Goal: Task Accomplishment & Management: Use online tool/utility

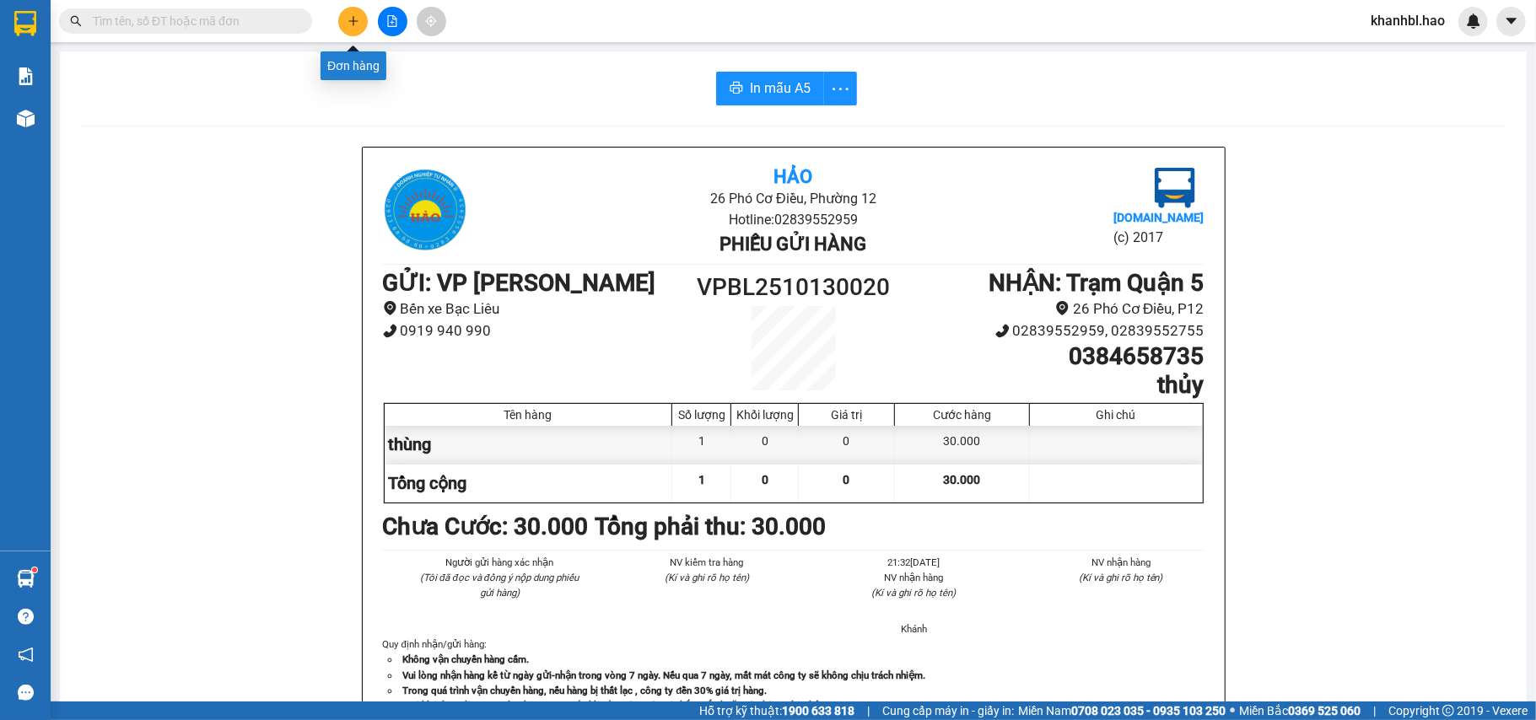
click at [358, 24] on icon "plus" at bounding box center [354, 21] width 12 height 12
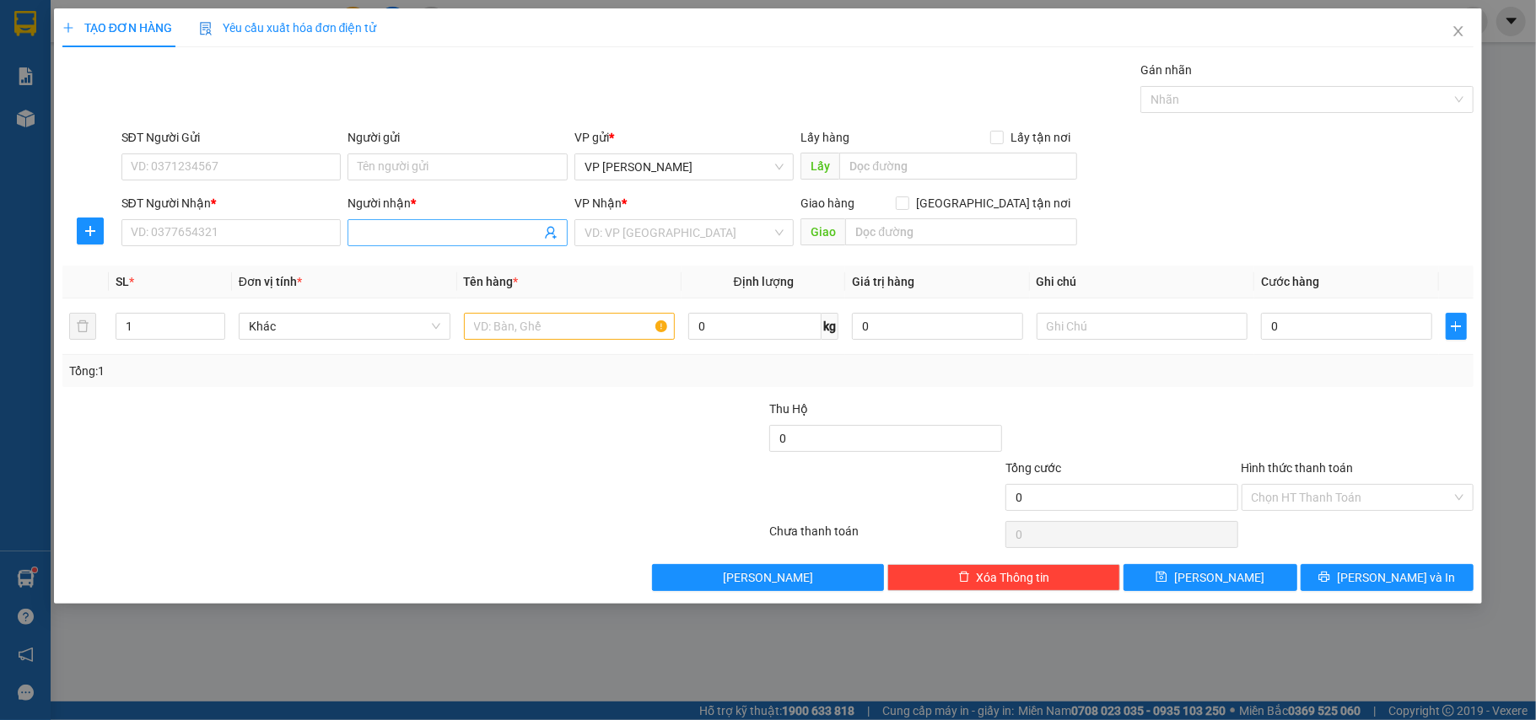
click at [418, 224] on input "Người nhận *" at bounding box center [449, 233] width 183 height 19
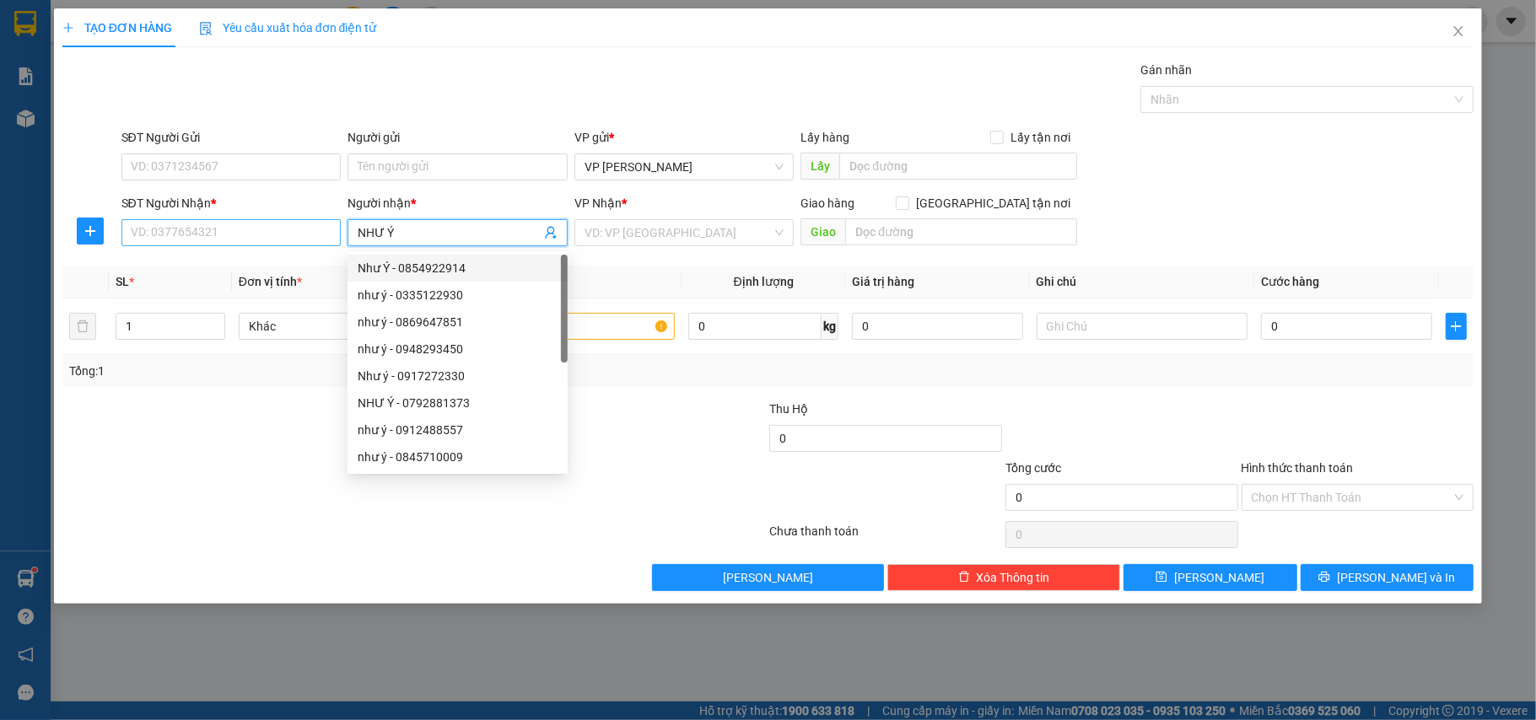
type input "NHƯ Ý"
click at [294, 233] on input "SĐT Người Nhận *" at bounding box center [231, 232] width 220 height 27
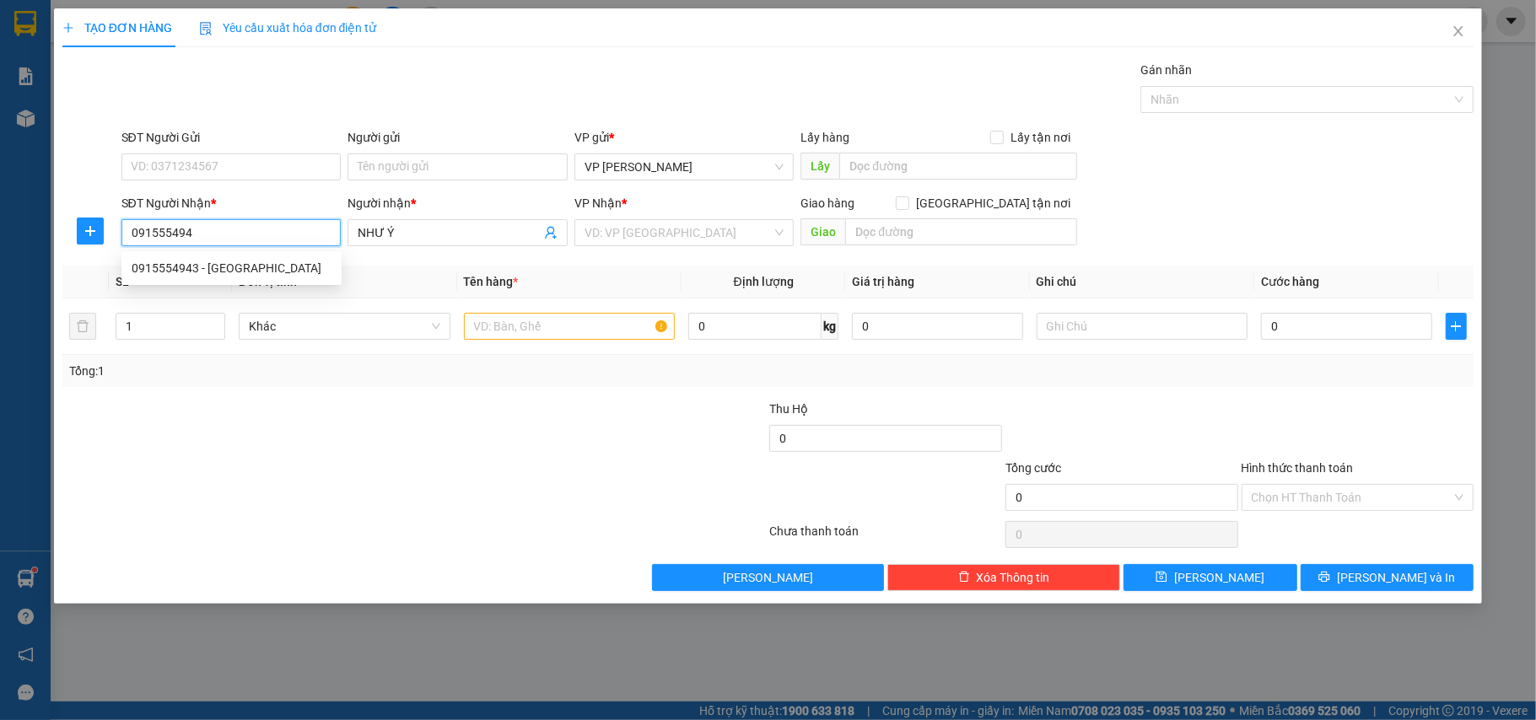
type input "0915554943"
click at [191, 263] on div "0915554943 - [GEOGRAPHIC_DATA]" at bounding box center [232, 268] width 200 height 19
type input "Ý"
type input "30.000"
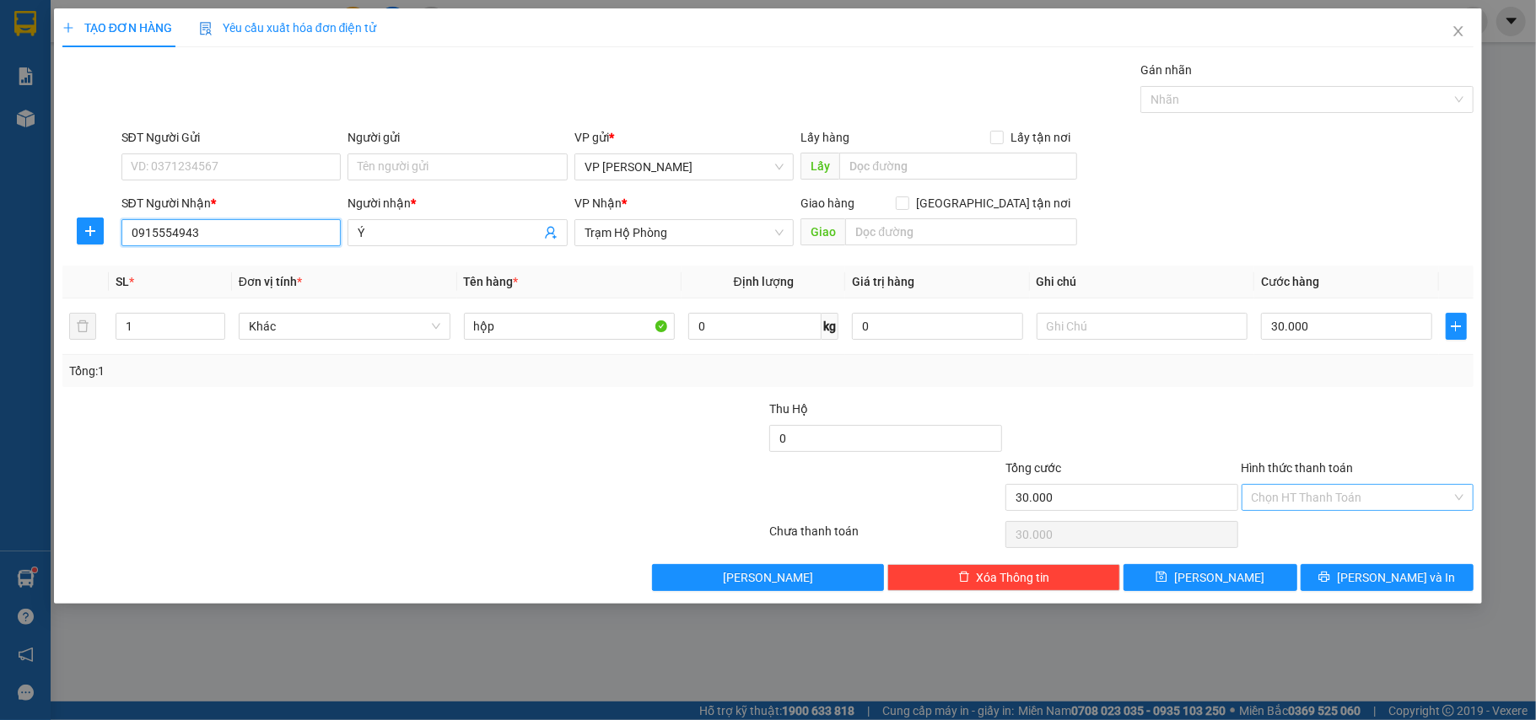
type input "0915554943"
click at [1350, 494] on input "Hình thức thanh toán" at bounding box center [1352, 497] width 201 height 25
click at [1426, 639] on div "TẠO ĐƠN HÀNG Yêu cầu xuất hóa đơn điện tử Transit Pickup Surcharge Ids Transit …" at bounding box center [768, 360] width 1536 height 720
click at [1401, 577] on span "[PERSON_NAME] và In" at bounding box center [1396, 578] width 118 height 19
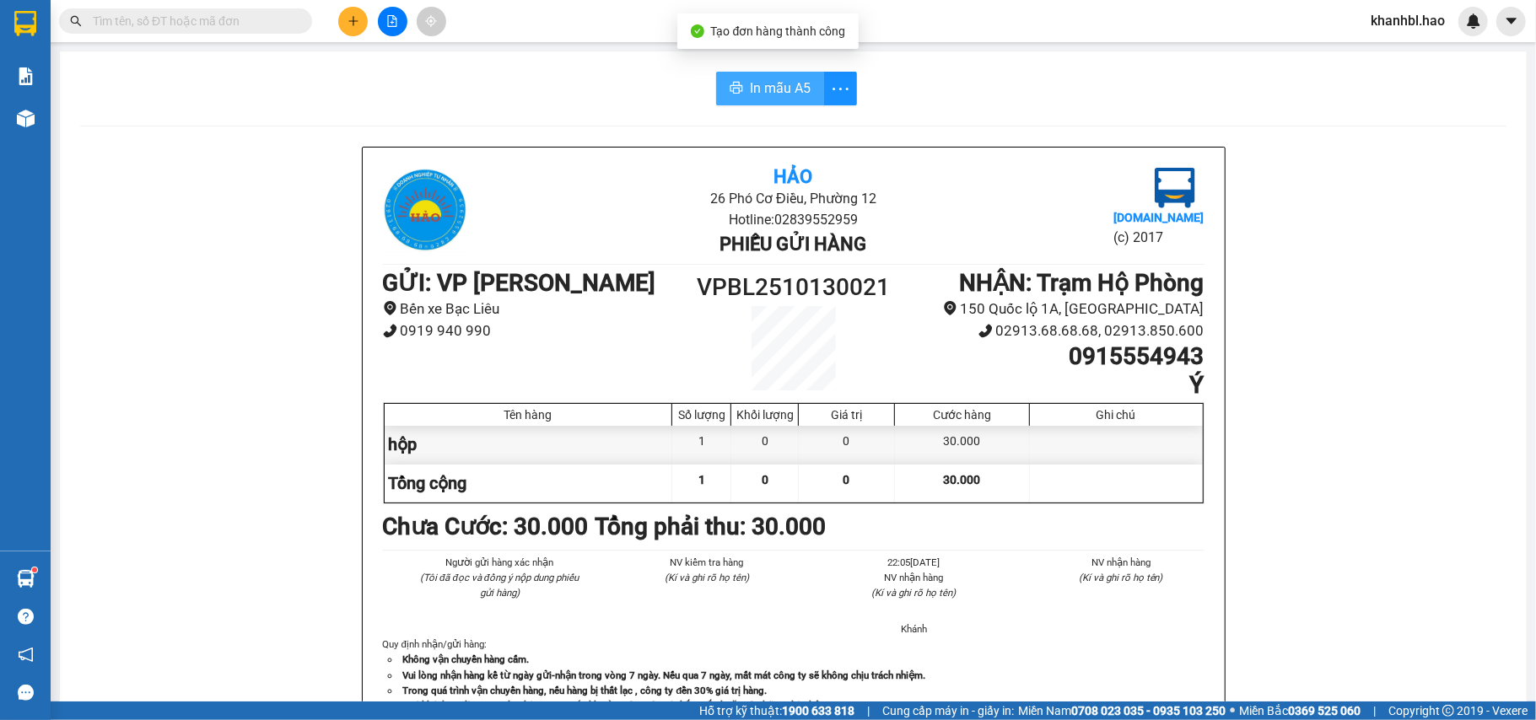
click at [774, 95] on span "In mẫu A5" at bounding box center [780, 88] width 61 height 21
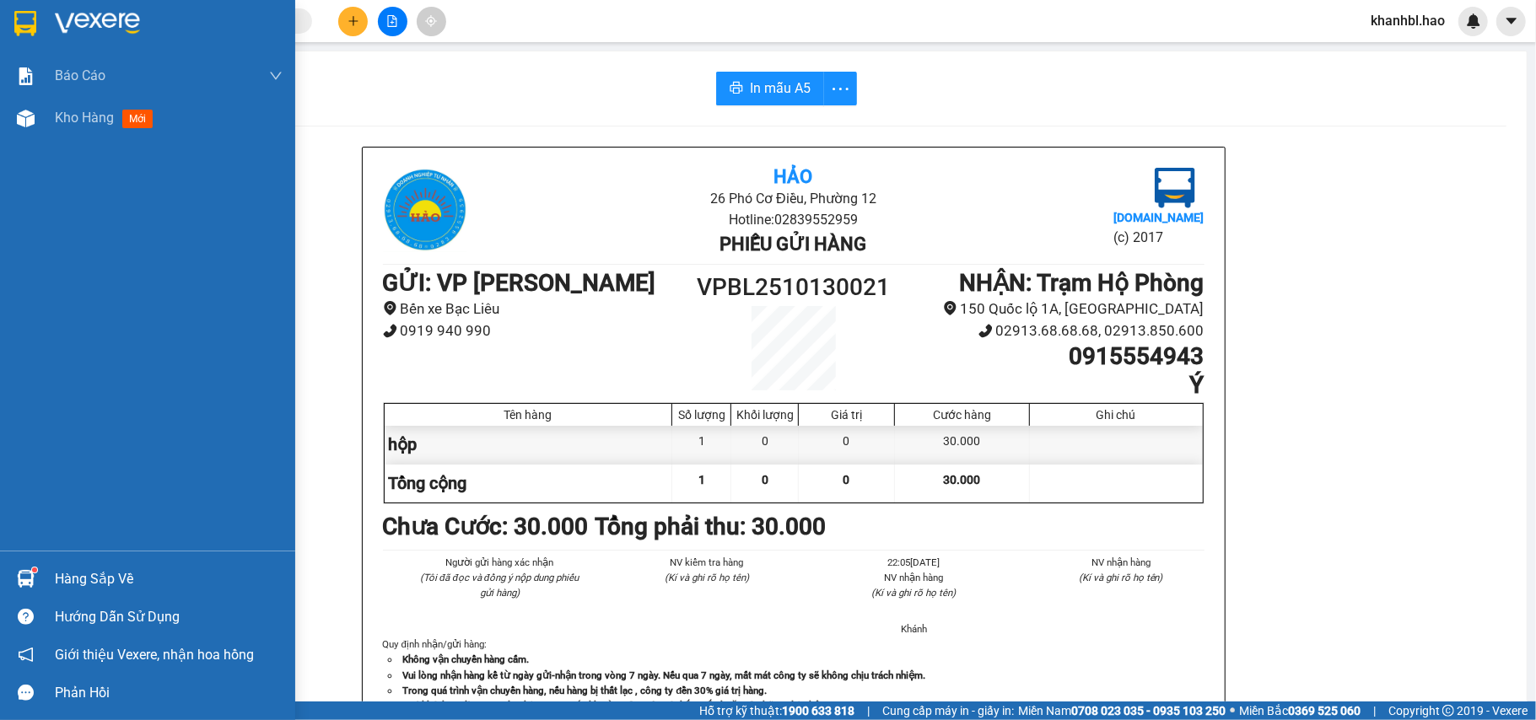
click at [35, 21] on img at bounding box center [25, 23] width 22 height 25
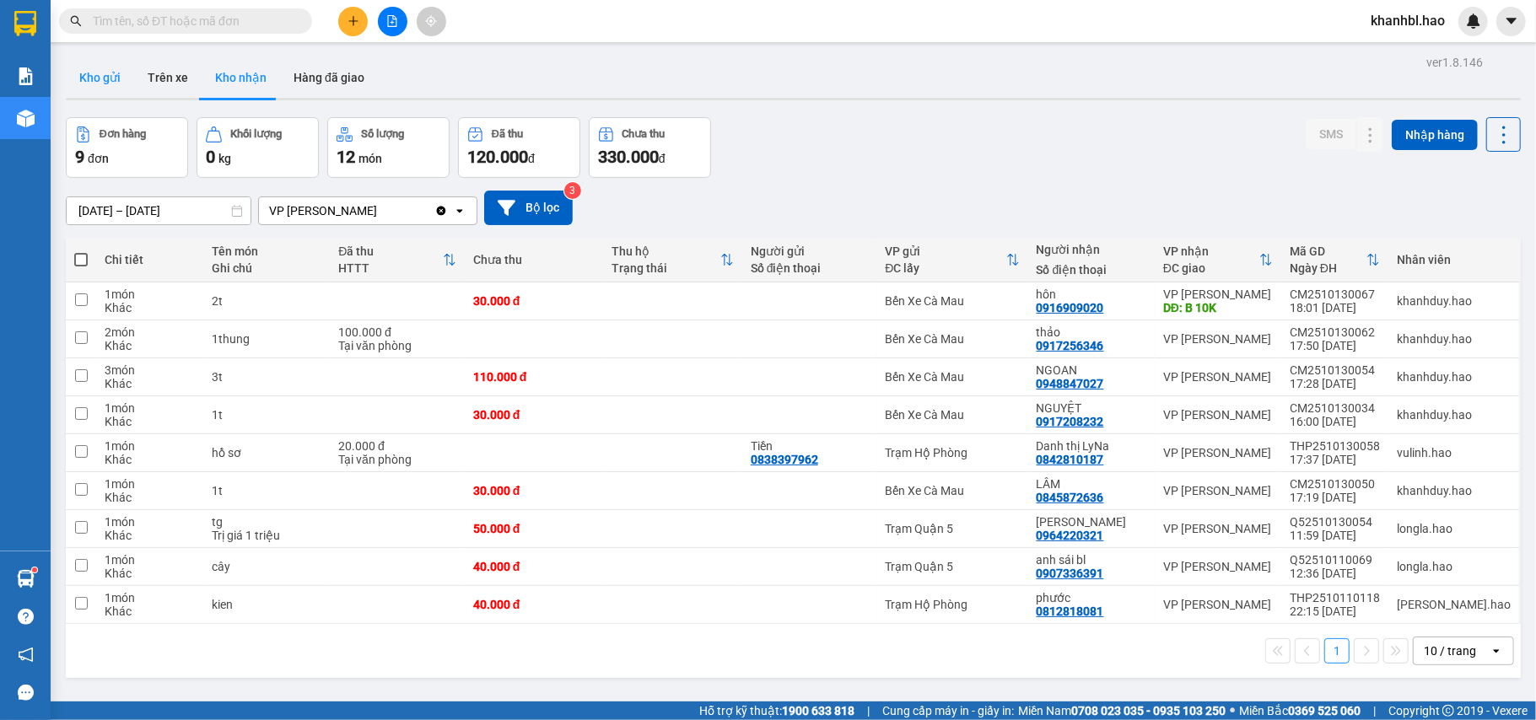
click at [109, 69] on button "Kho gửi" at bounding box center [100, 77] width 68 height 40
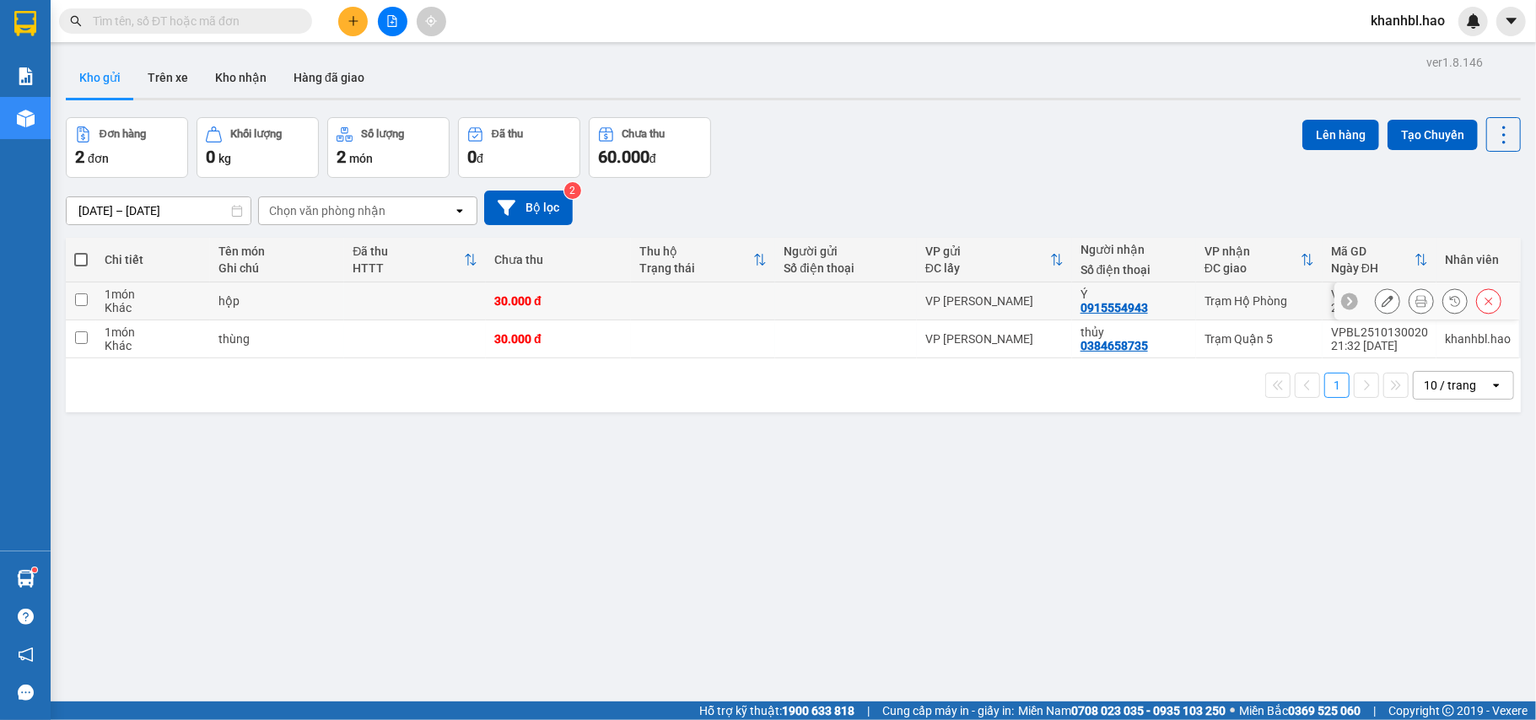
drag, startPoint x: 84, startPoint y: 299, endPoint x: 351, endPoint y: 245, distance: 272.0
click at [84, 298] on input "checkbox" at bounding box center [81, 300] width 13 height 13
checkbox input "true"
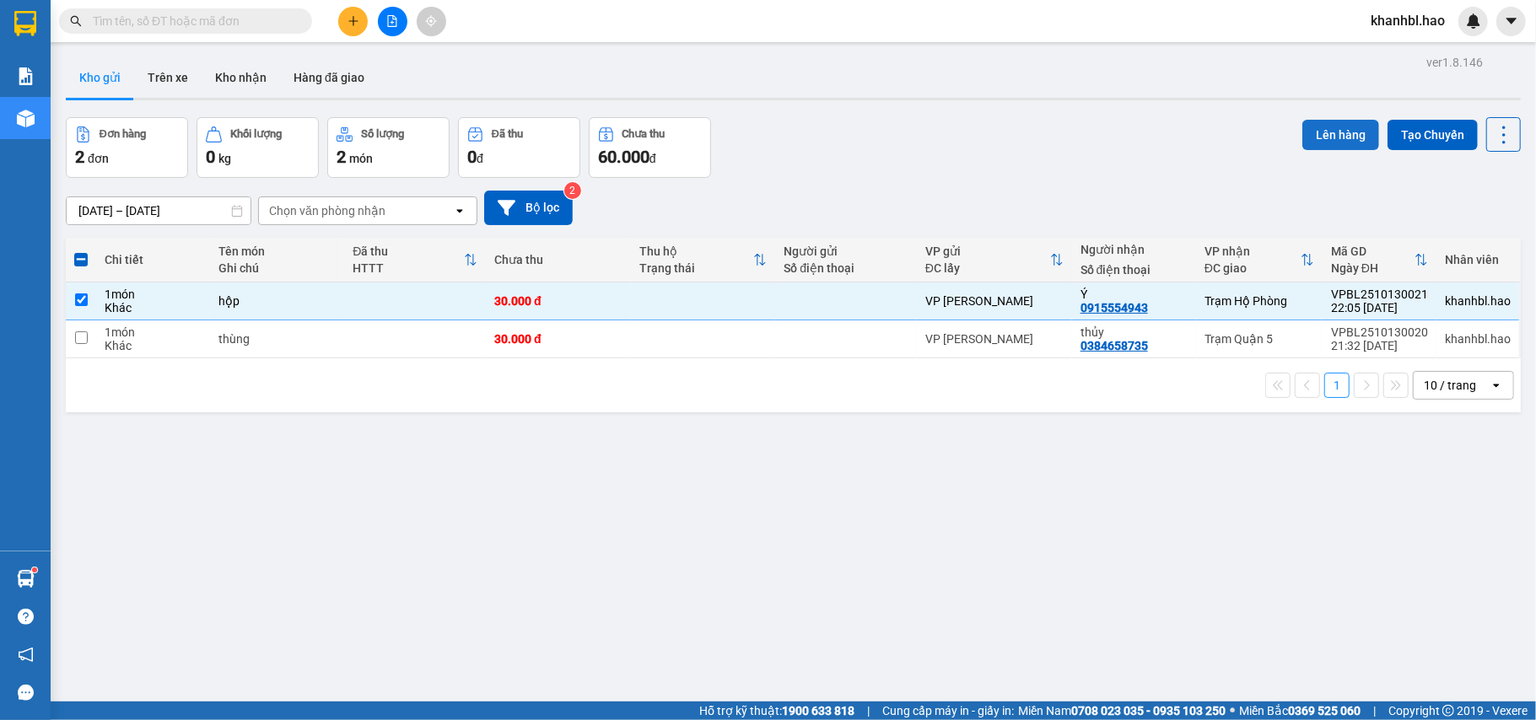
click at [1336, 132] on button "Lên hàng" at bounding box center [1341, 135] width 77 height 30
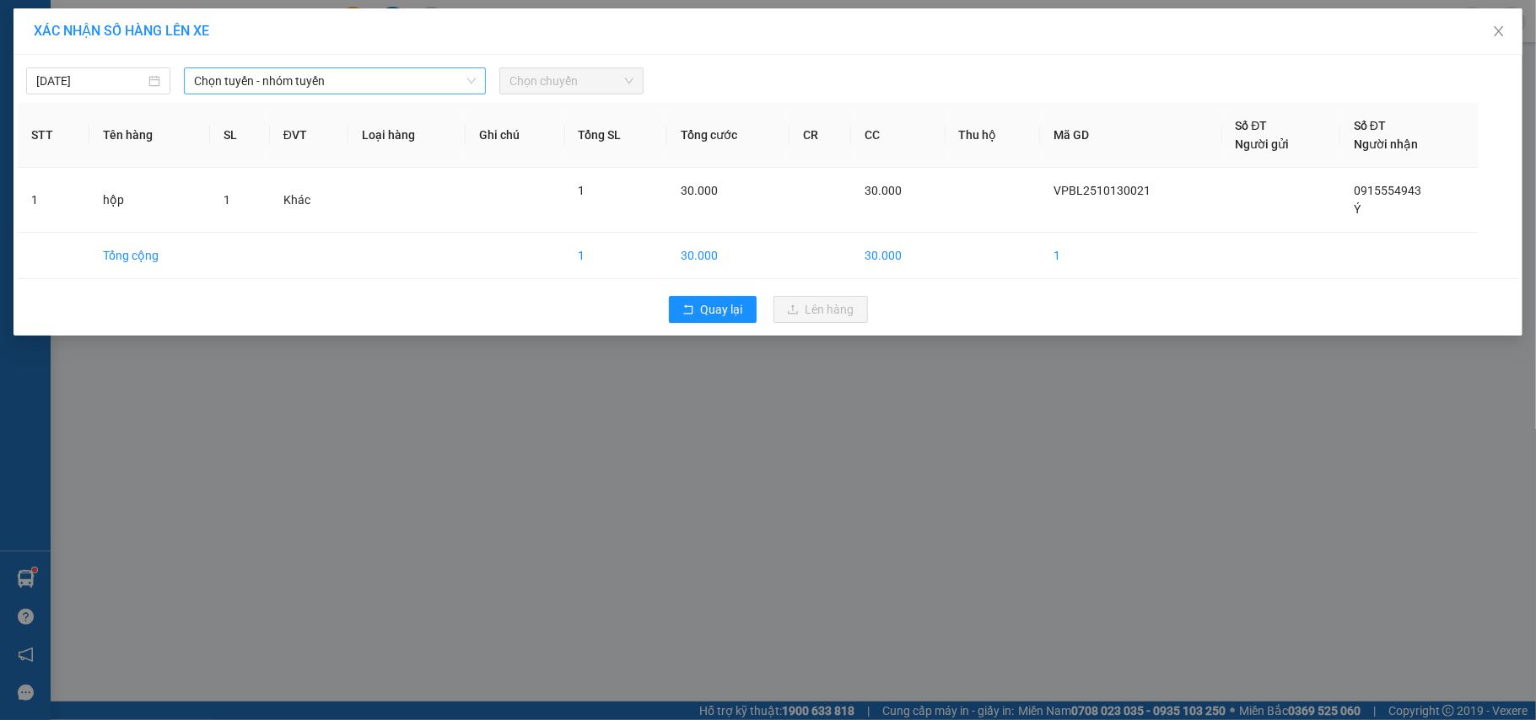
click at [290, 73] on span "Chọn tuyến - nhóm tuyến" at bounding box center [335, 80] width 282 height 25
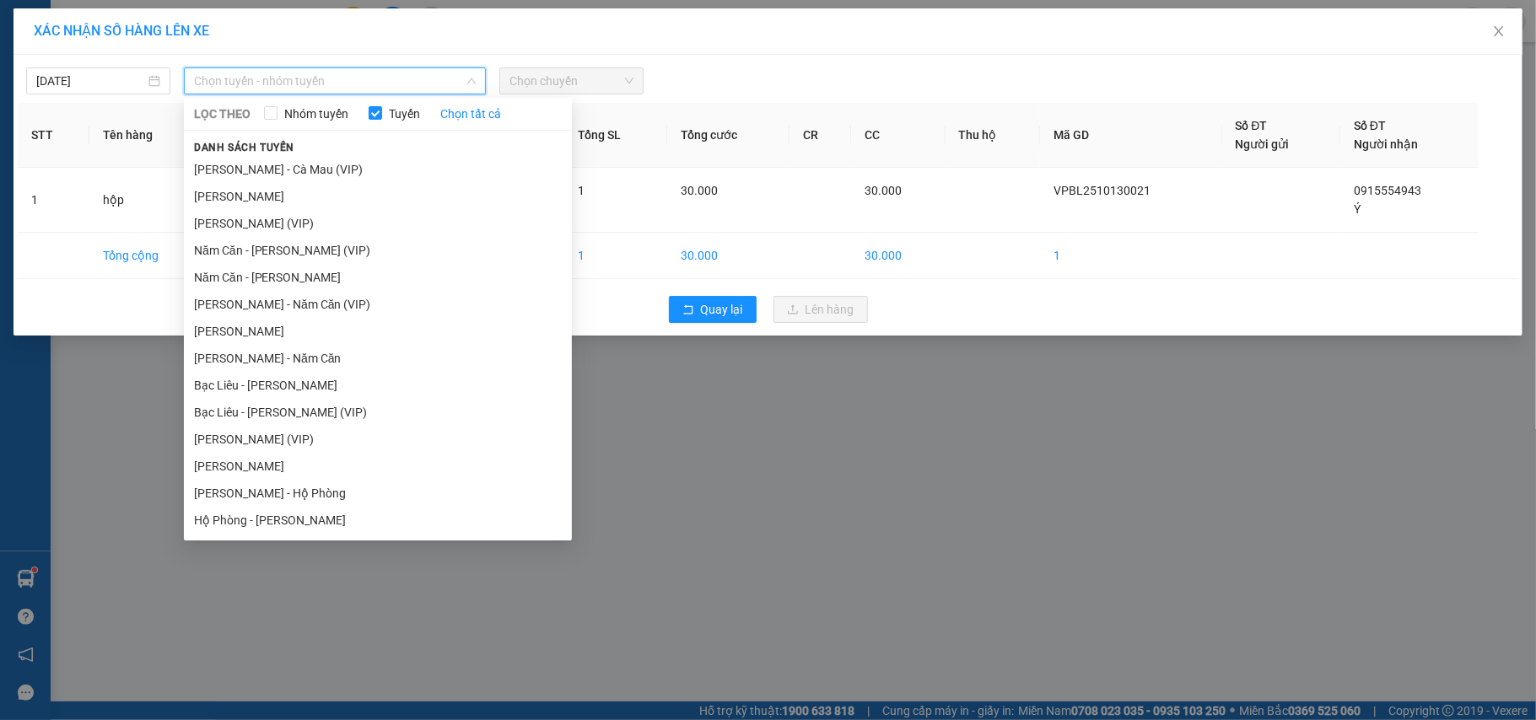
drag, startPoint x: 264, startPoint y: 160, endPoint x: 278, endPoint y: 159, distance: 13.5
click at [272, 160] on li "[PERSON_NAME] - Cà Mau (VIP)" at bounding box center [378, 169] width 388 height 27
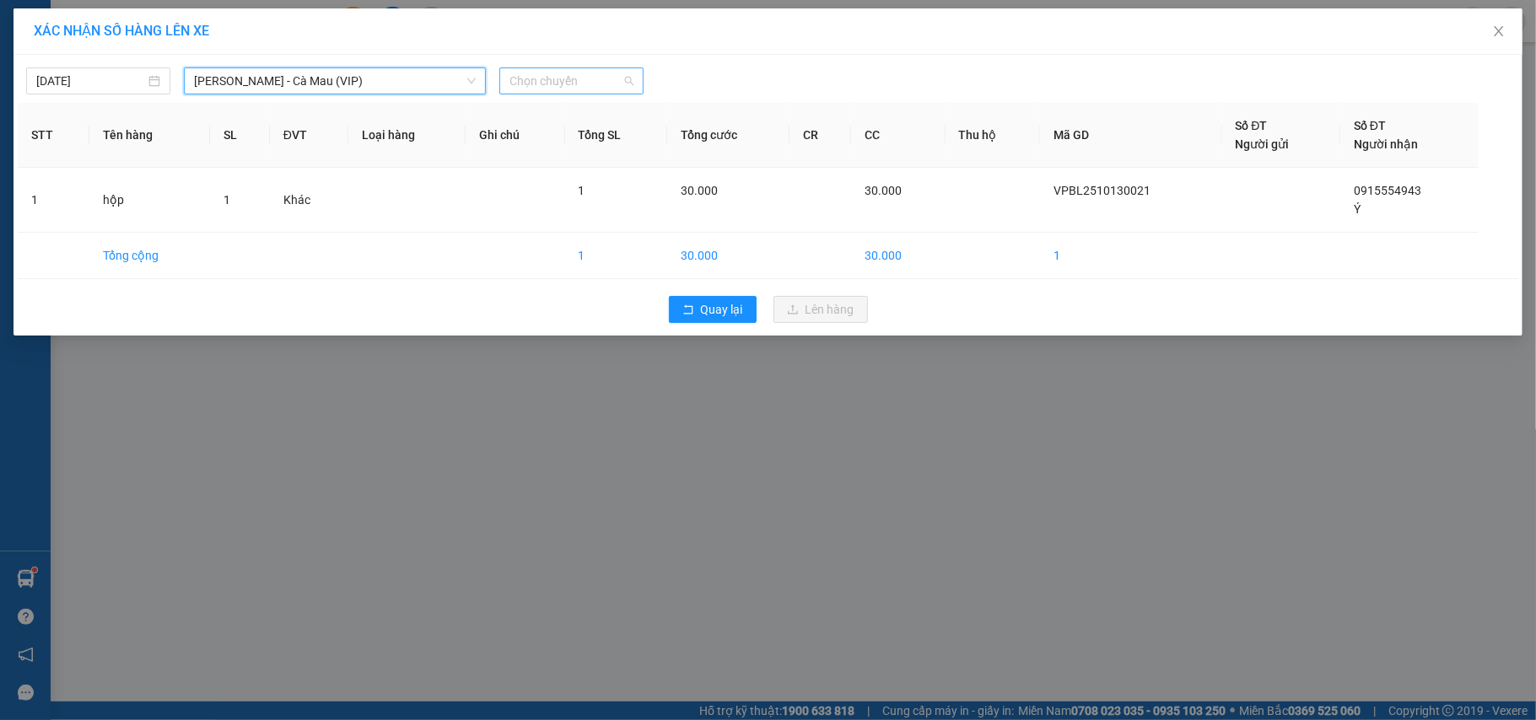
click at [541, 78] on span "Chọn chuyến" at bounding box center [572, 80] width 124 height 25
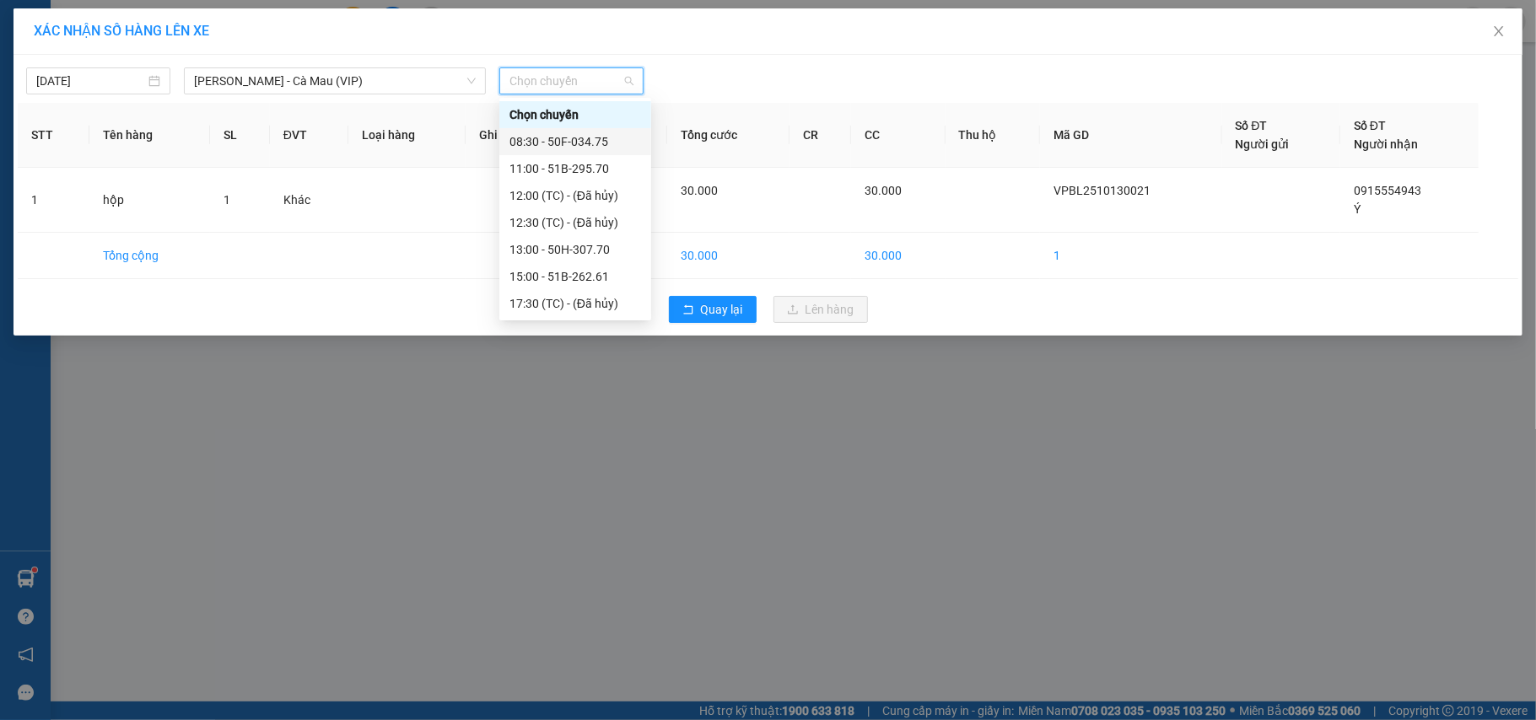
drag, startPoint x: 606, startPoint y: 143, endPoint x: 655, endPoint y: 173, distance: 57.6
click at [607, 142] on div "08:30 - 50F-034.75" at bounding box center [576, 141] width 132 height 19
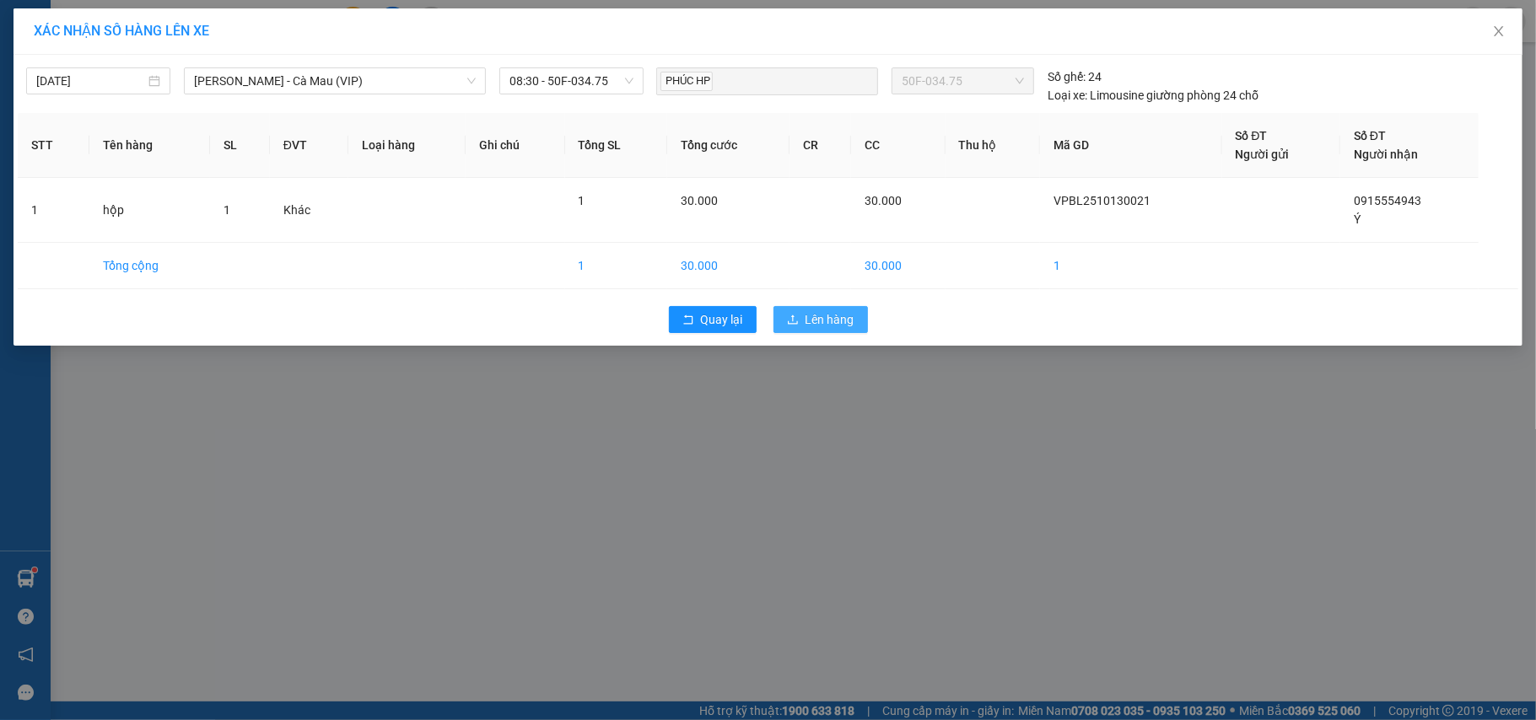
click at [807, 319] on span "Lên hàng" at bounding box center [830, 319] width 49 height 19
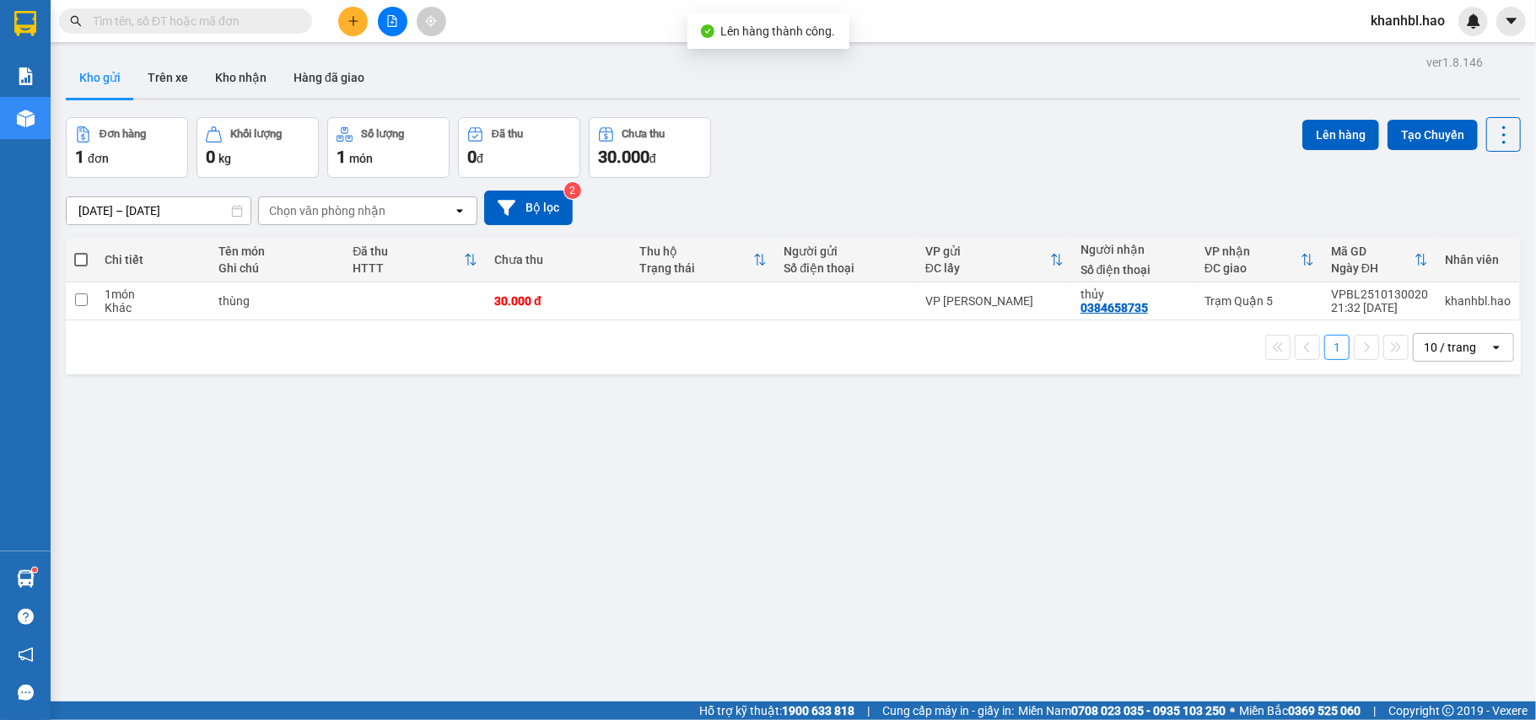
click at [85, 251] on label at bounding box center [80, 259] width 13 height 17
click at [81, 251] on input "checkbox" at bounding box center [81, 251] width 0 height 0
checkbox input "true"
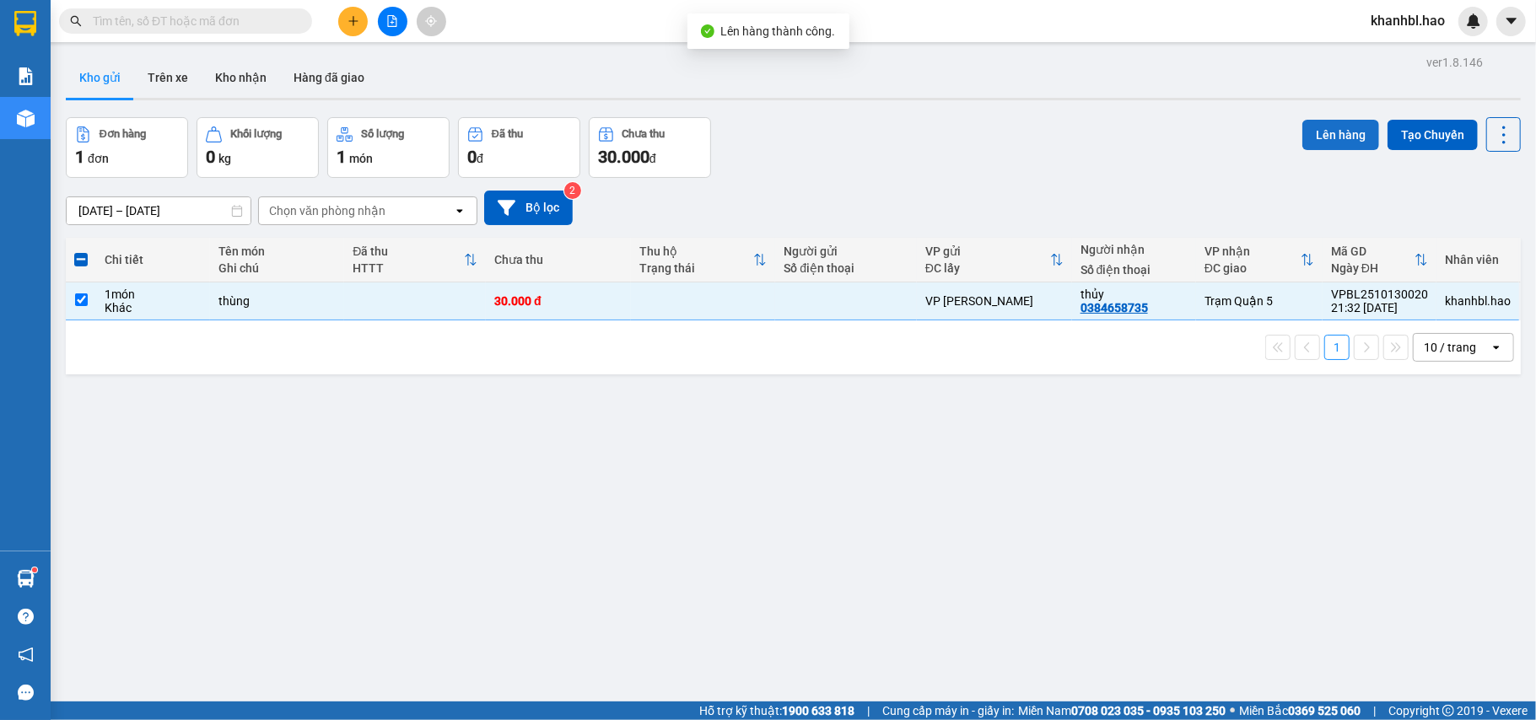
click at [1351, 127] on button "Lên hàng" at bounding box center [1341, 135] width 77 height 30
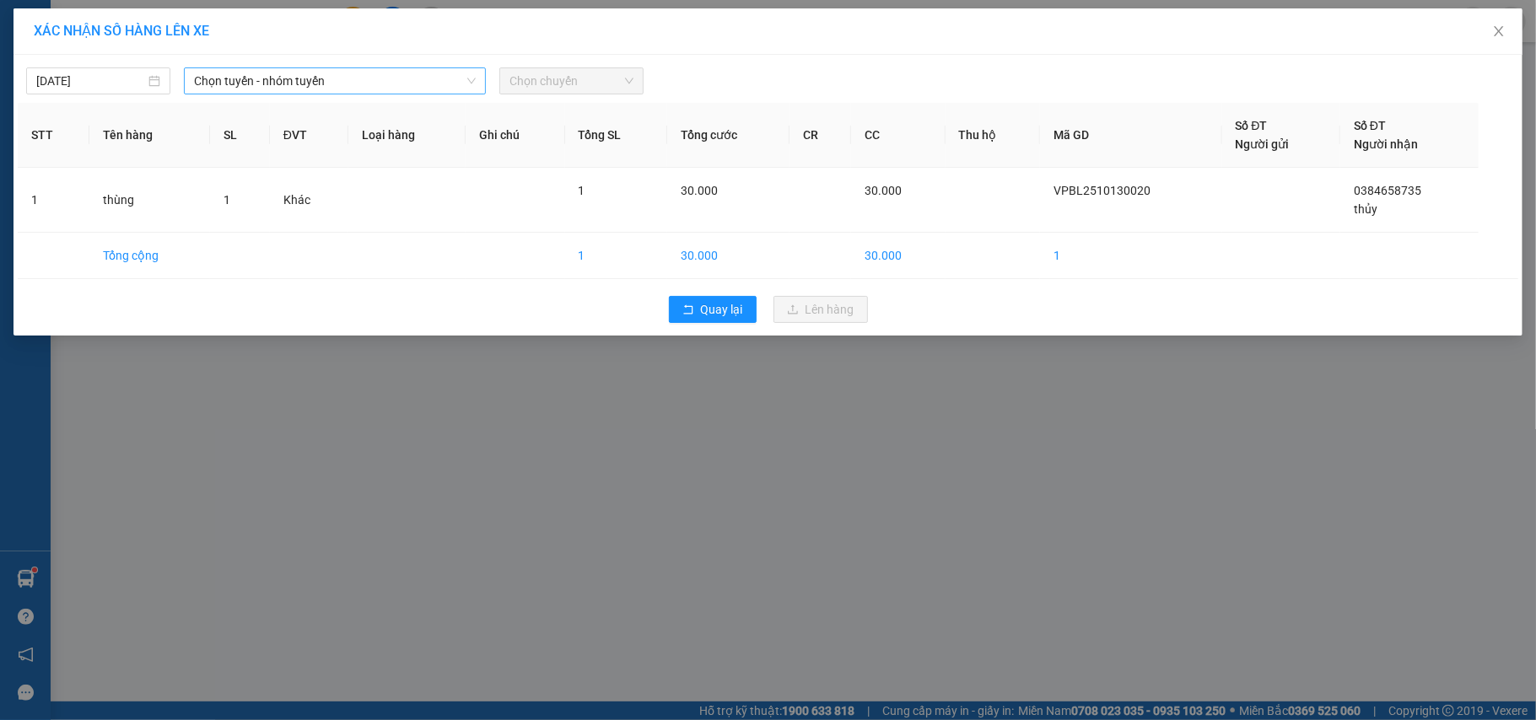
drag, startPoint x: 244, startPoint y: 84, endPoint x: 246, endPoint y: 67, distance: 17.1
click at [244, 83] on span "Chọn tuyến - nhóm tuyến" at bounding box center [335, 80] width 282 height 25
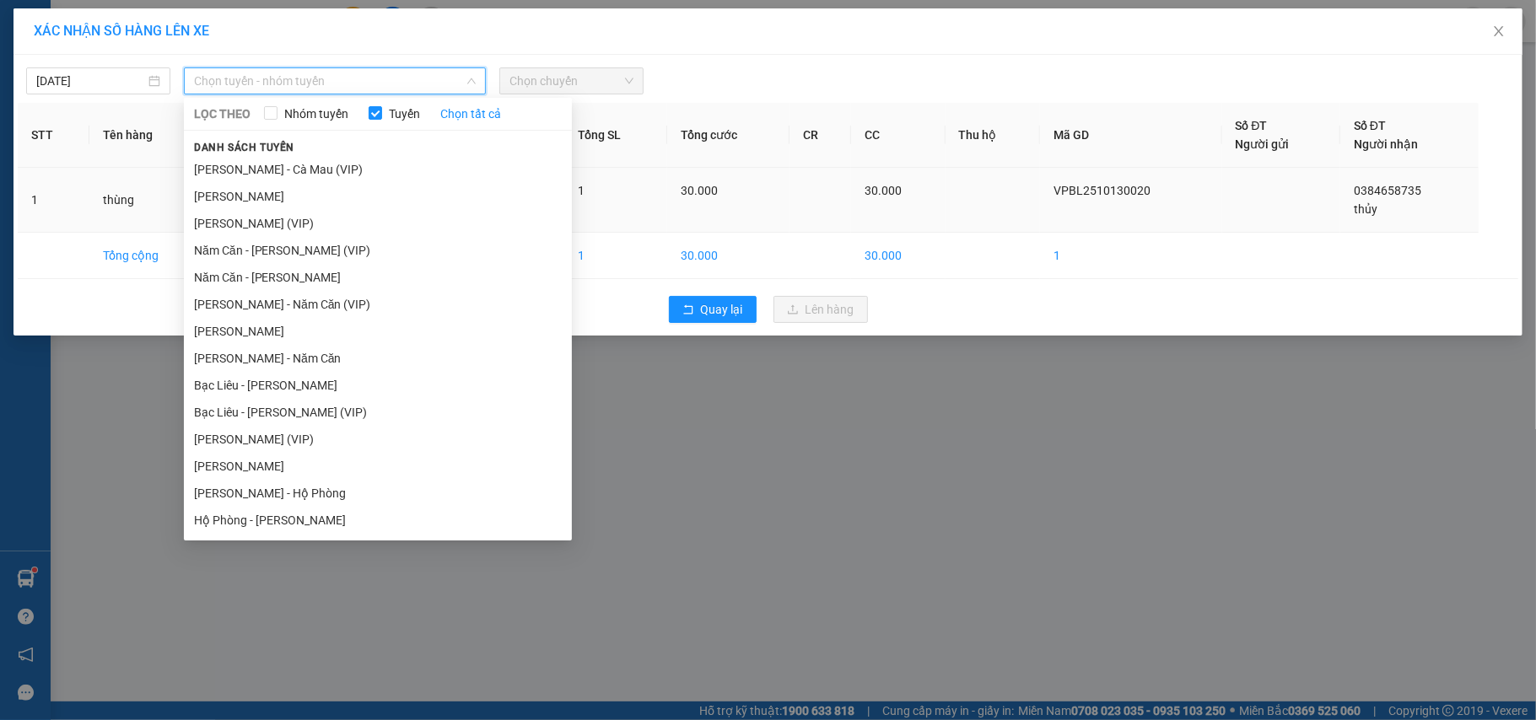
click at [238, 196] on li "[PERSON_NAME]" at bounding box center [378, 196] width 388 height 27
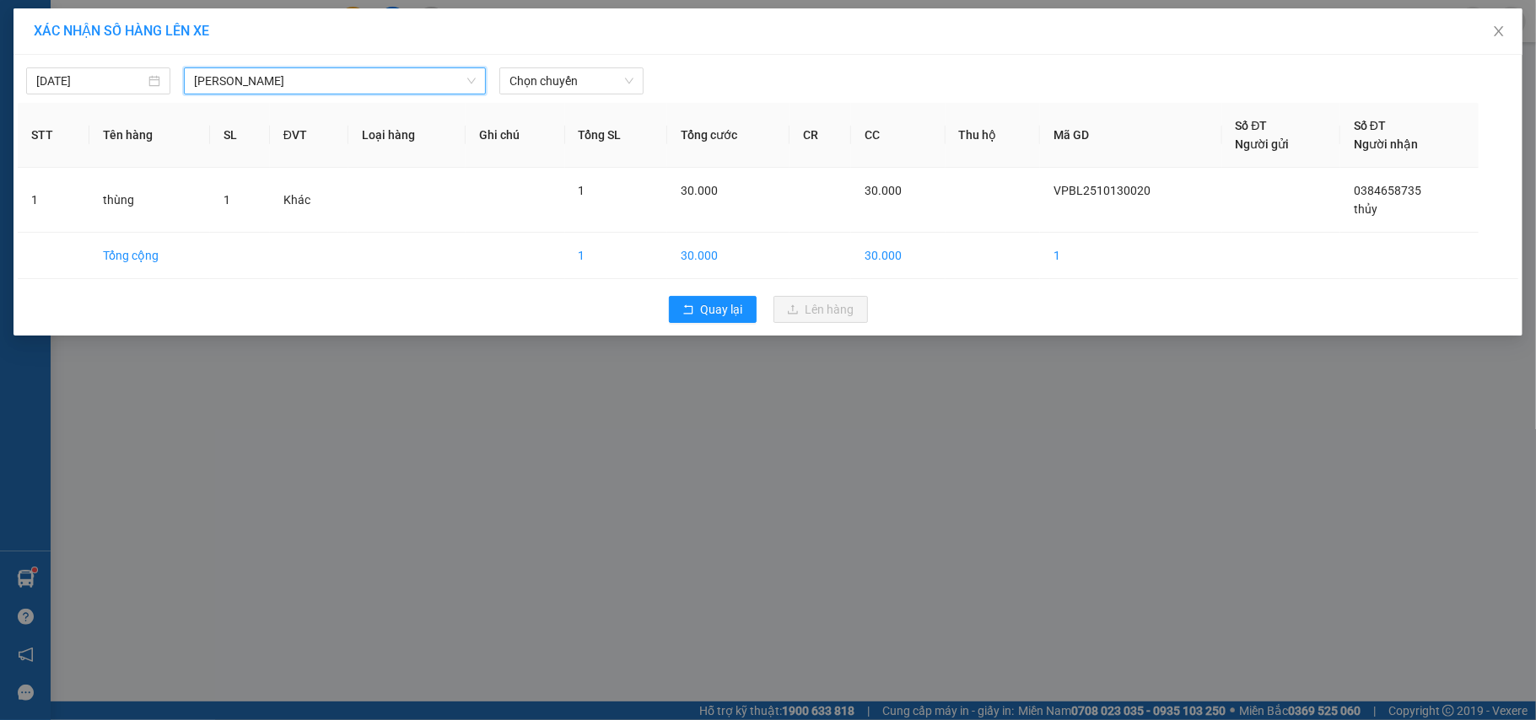
click at [558, 61] on div "[DATE] [PERSON_NAME][GEOGRAPHIC_DATA] LỌC THEO Nhóm tuyến Tuyến Chọn tất cả Dan…" at bounding box center [768, 76] width 1501 height 35
click at [558, 81] on span "Chọn chuyến" at bounding box center [572, 80] width 124 height 25
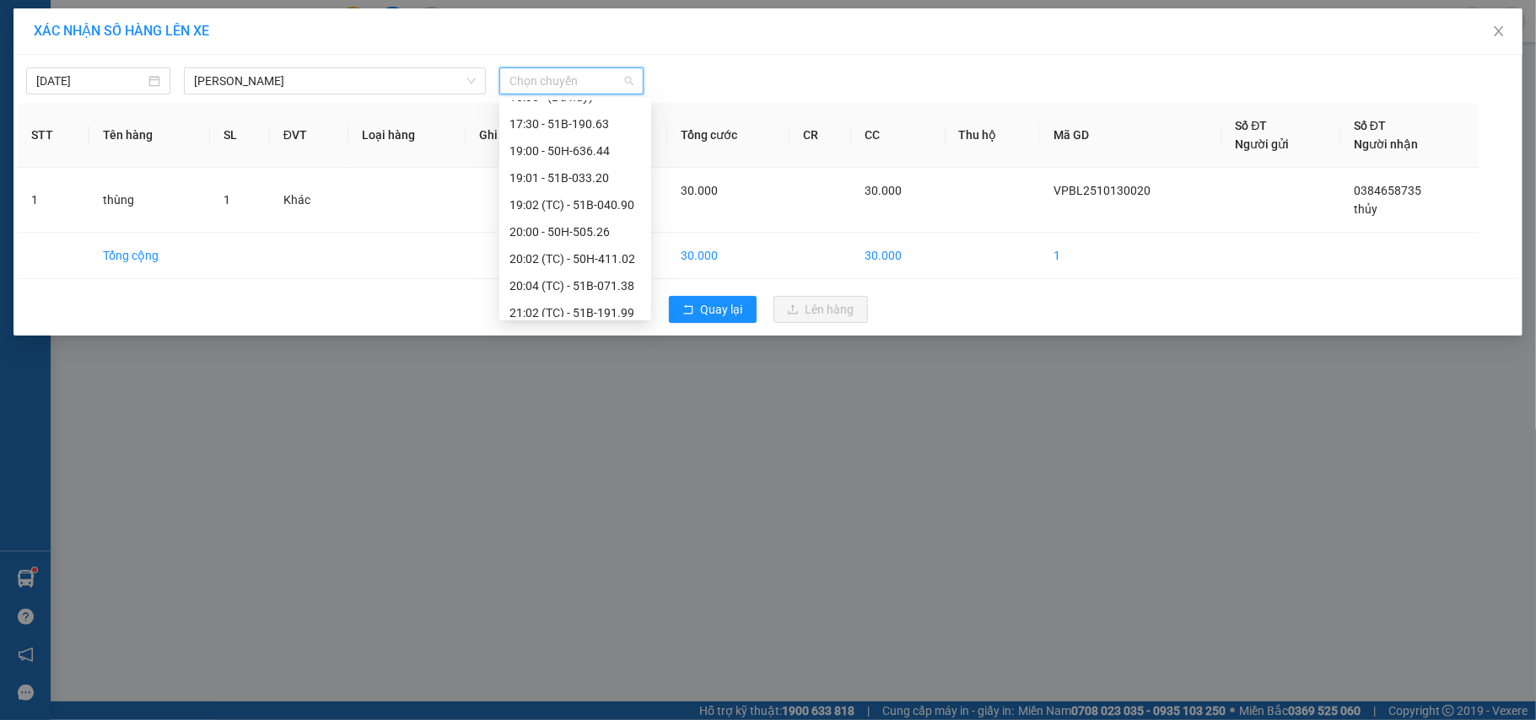
scroll to position [297, 0]
click at [612, 191] on div "22:00 - 51H-112.33" at bounding box center [576, 195] width 132 height 19
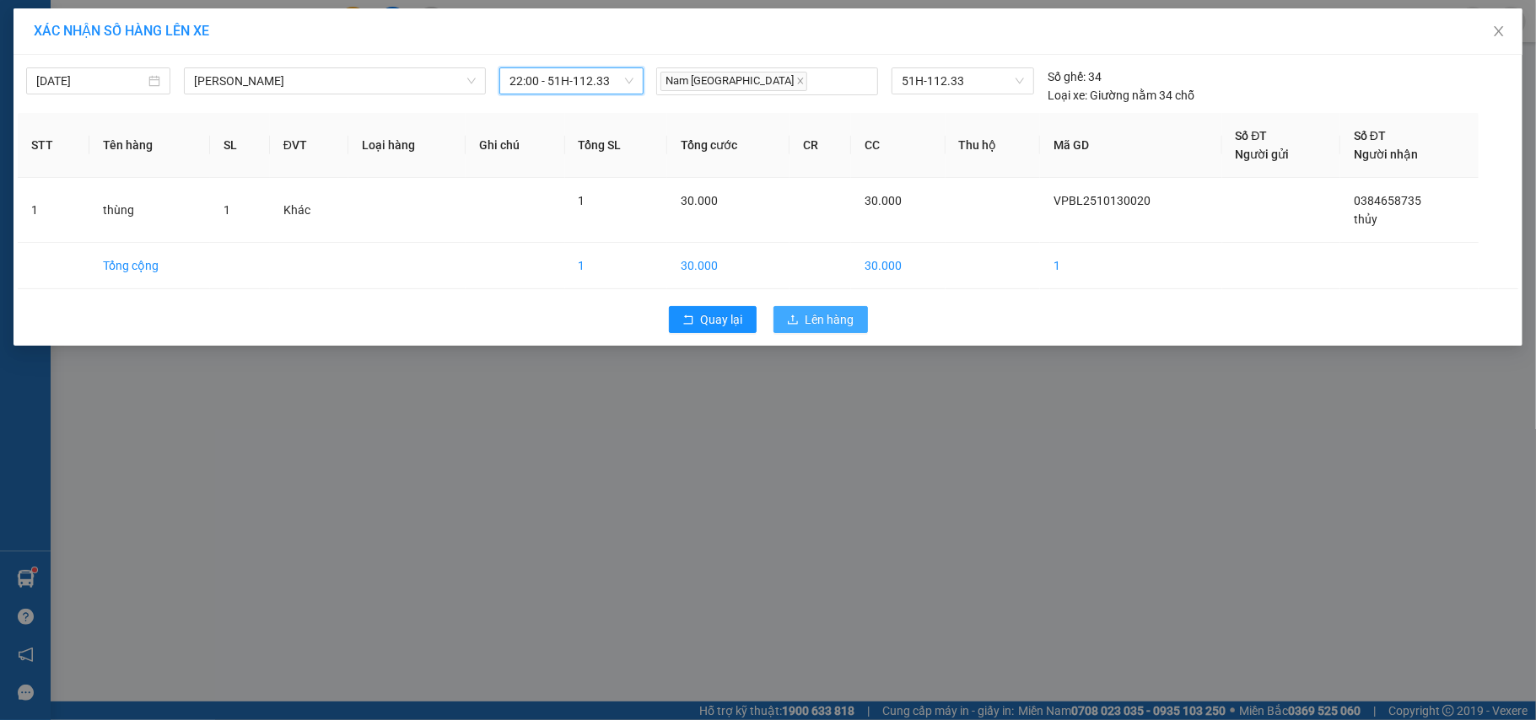
click at [808, 315] on span "Lên hàng" at bounding box center [830, 319] width 49 height 19
